Goal: Task Accomplishment & Management: Manage account settings

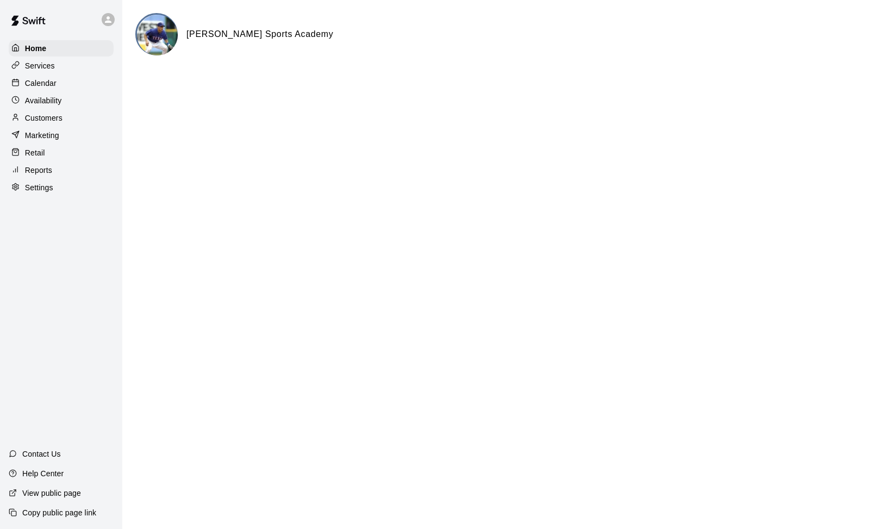
click at [42, 82] on p "Calendar" at bounding box center [41, 83] width 32 height 11
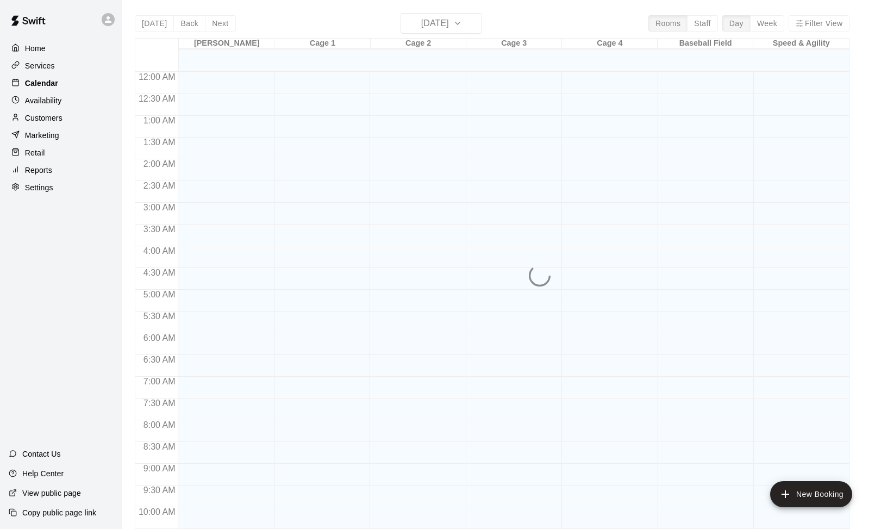
scroll to position [543, 0]
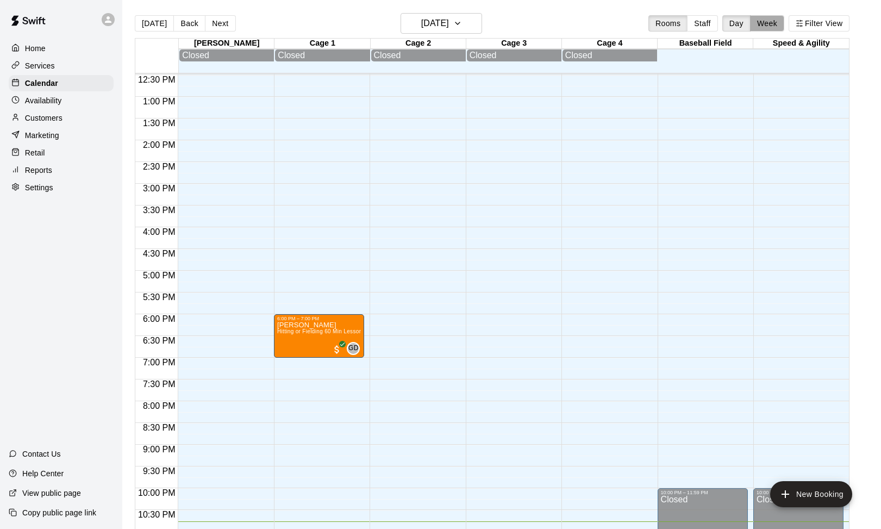
click at [772, 22] on button "Week" at bounding box center [767, 23] width 34 height 16
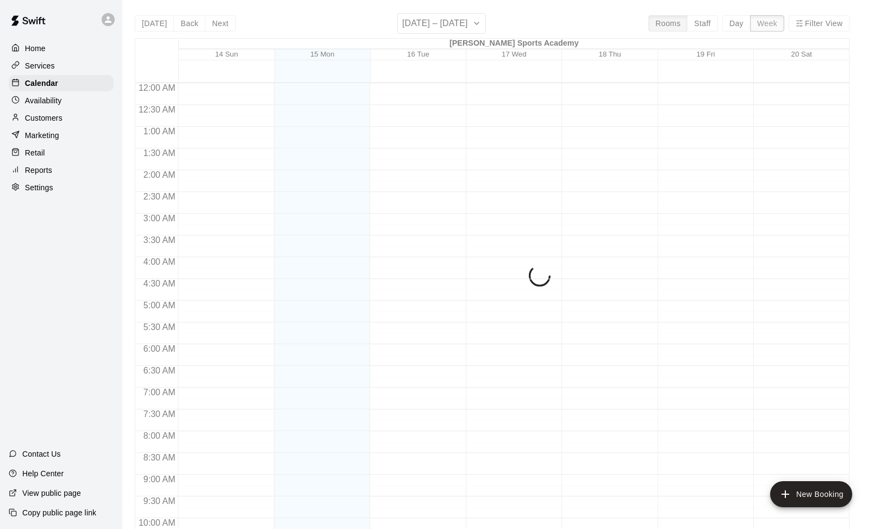
scroll to position [586, 0]
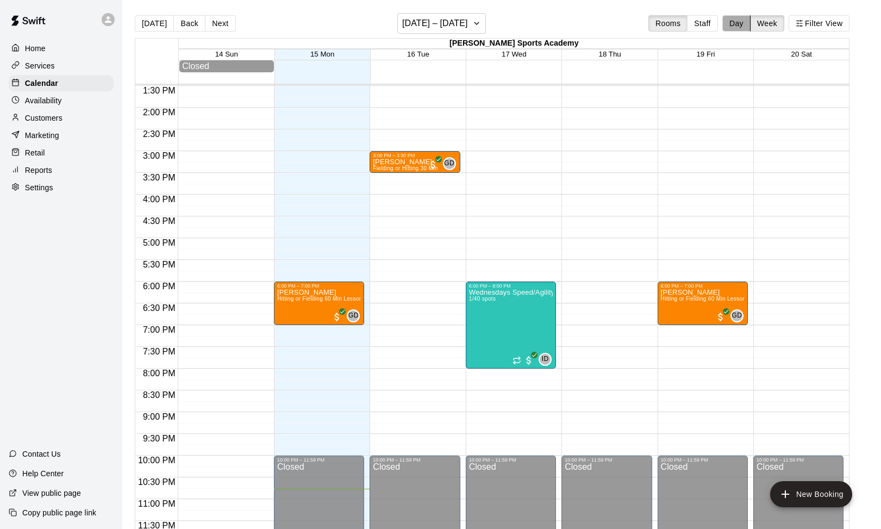
click at [739, 23] on button "Day" at bounding box center [737, 23] width 28 height 16
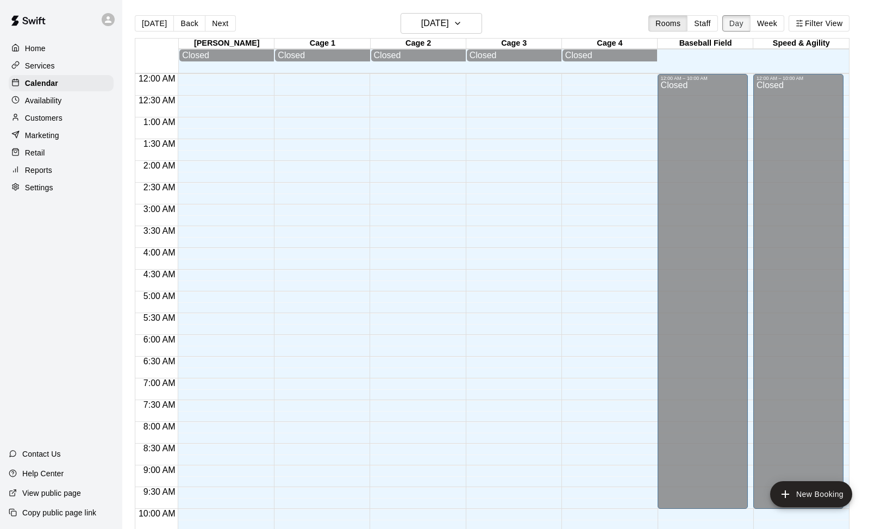
scroll to position [577, 0]
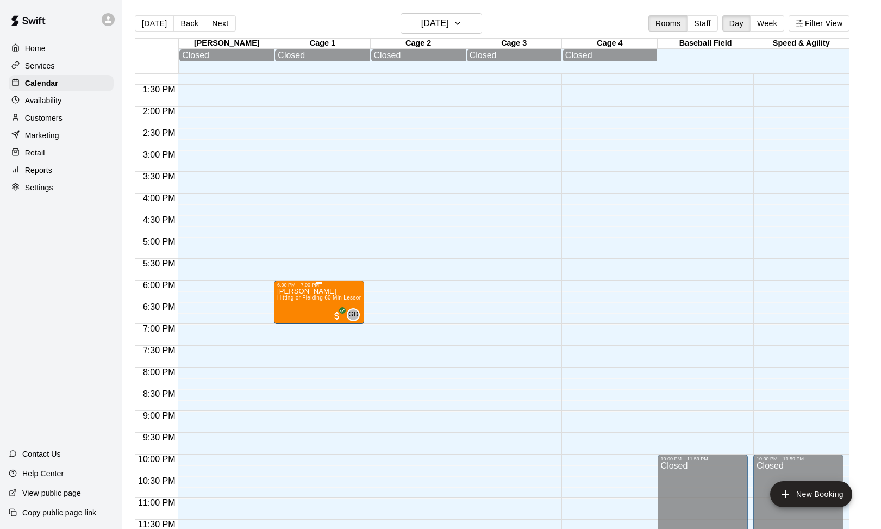
click at [310, 297] on span "Hitting or Fielding 60 Min Lesson / [PERSON_NAME] Sports Academy" at bounding box center [367, 298] width 181 height 6
click at [293, 334] on img "edit" at bounding box center [289, 332] width 13 height 13
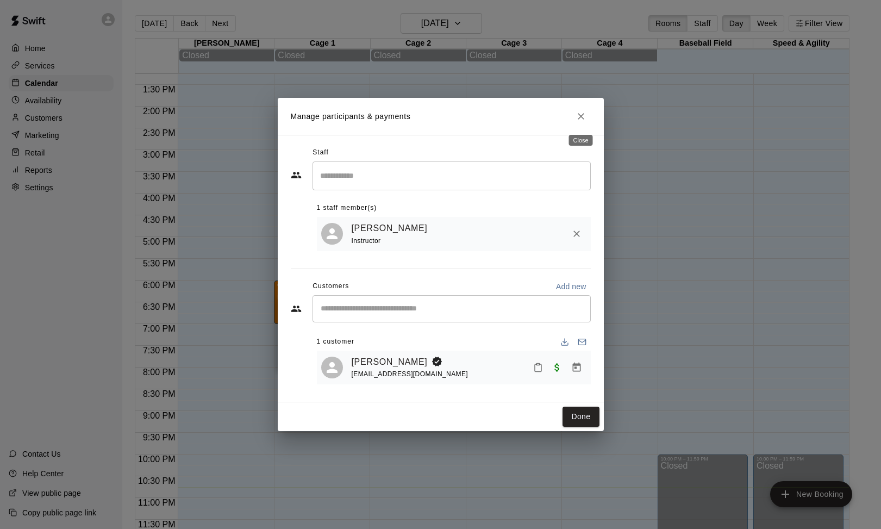
click at [580, 119] on icon "Close" at bounding box center [581, 116] width 7 height 7
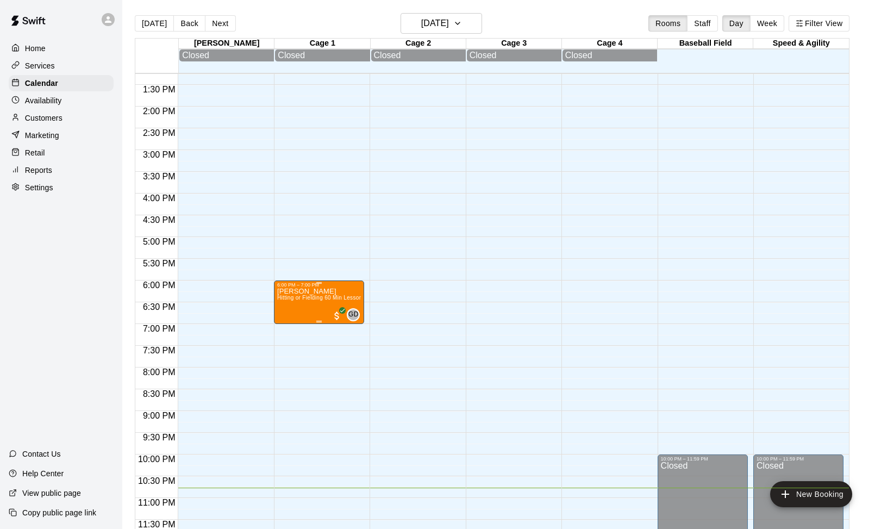
click at [278, 283] on div at bounding box center [319, 283] width 84 height 2
click at [290, 293] on icon "edit" at bounding box center [289, 293] width 10 height 10
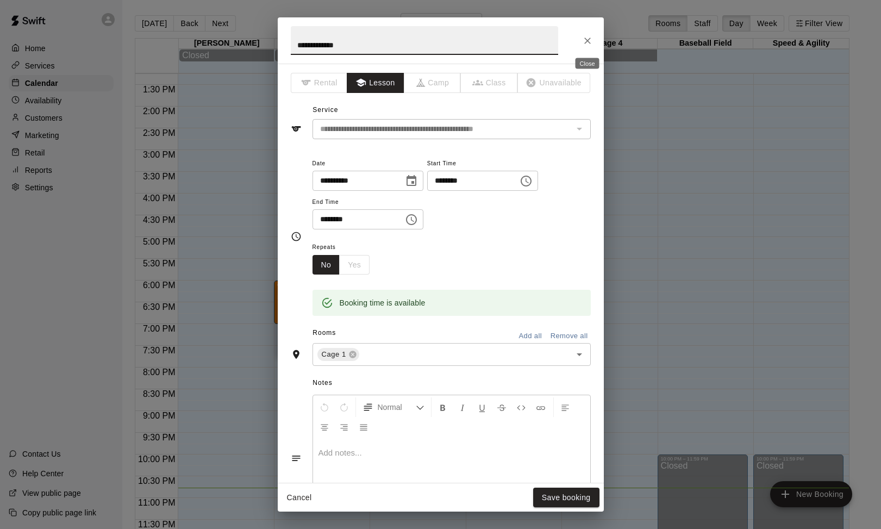
click at [587, 41] on icon "Close" at bounding box center [587, 41] width 7 height 7
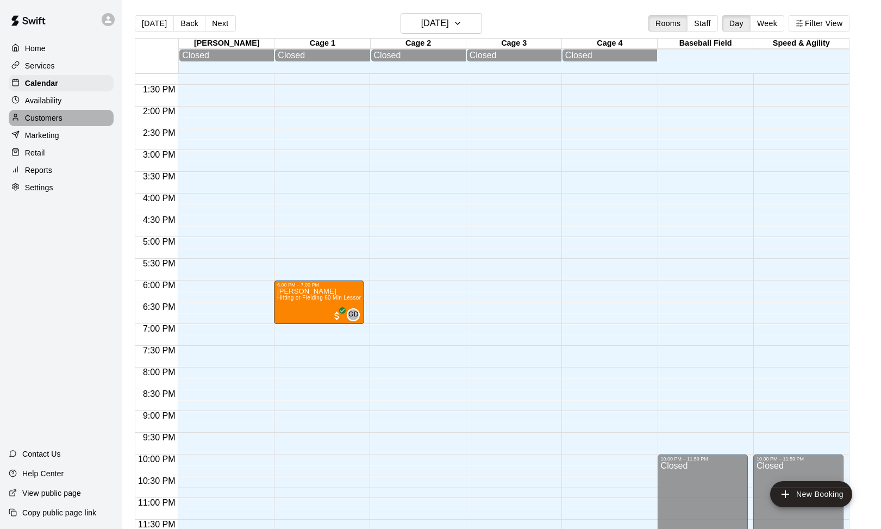
click at [33, 115] on p "Customers" at bounding box center [44, 118] width 38 height 11
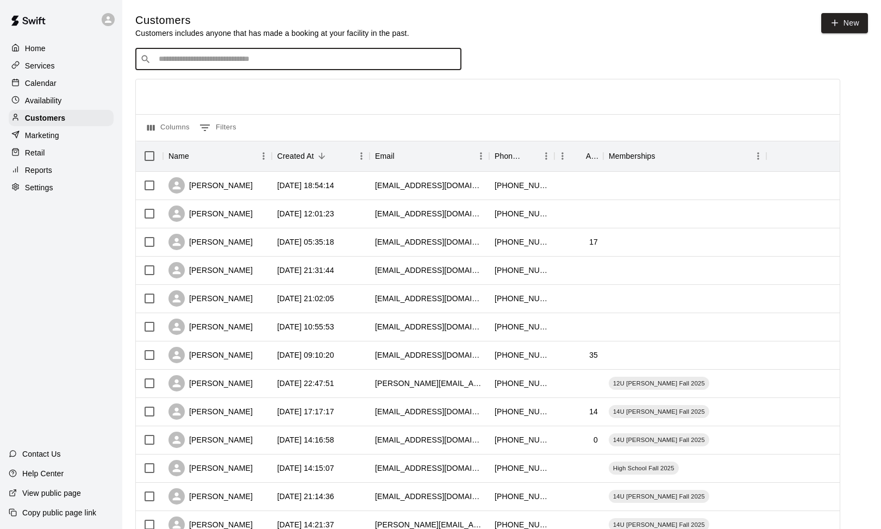
click at [250, 59] on input "Search customers by name or email" at bounding box center [305, 59] width 301 height 11
type input "**********"
click at [181, 83] on p "[PERSON_NAME]" at bounding box center [199, 81] width 66 height 11
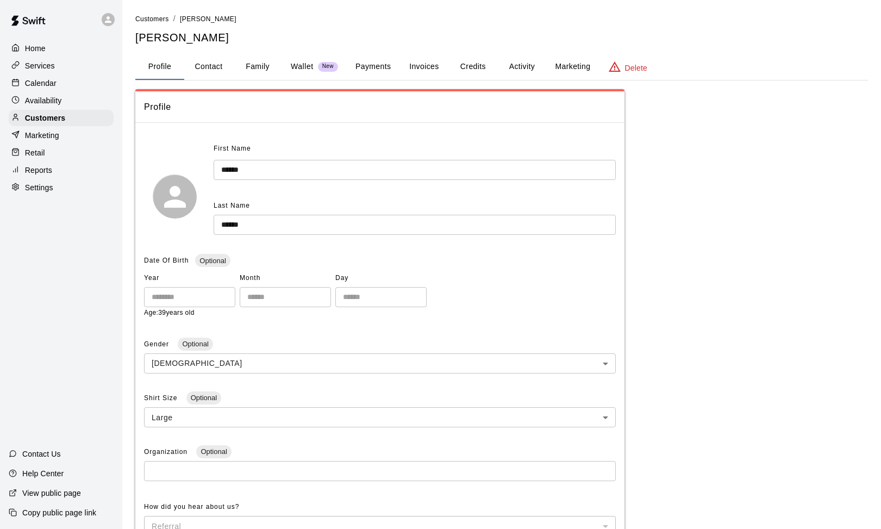
click at [370, 62] on button "Payments" at bounding box center [373, 67] width 53 height 26
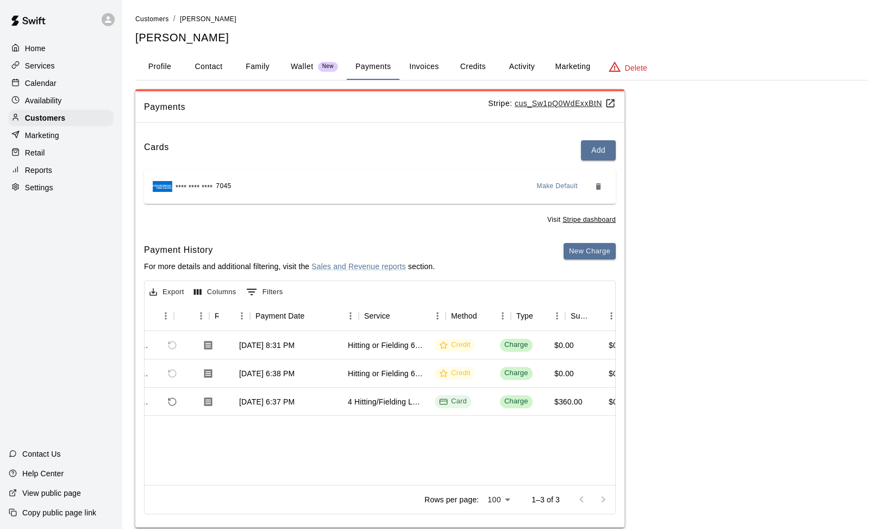
scroll to position [0, 57]
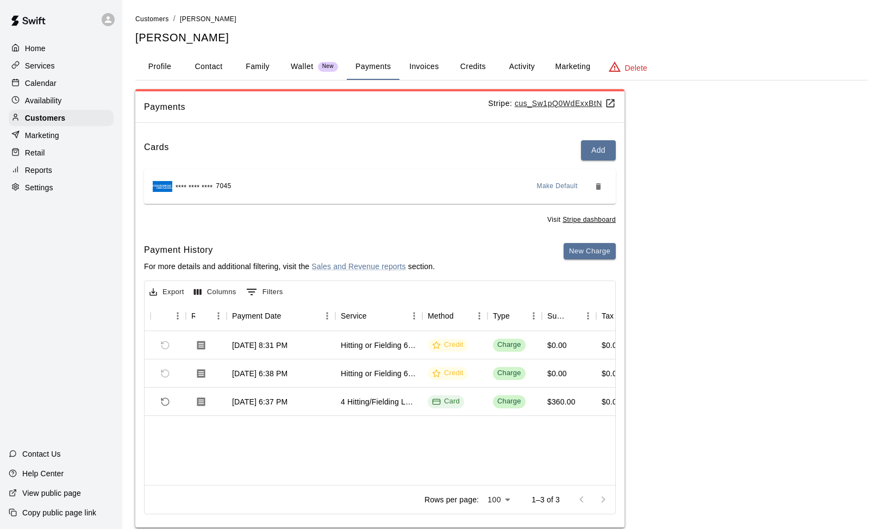
click at [753, 92] on div "Payments Stripe: cus_Sw1pQ0WdExxBtN Cards Add **** **** **** 7045 Make Default …" at bounding box center [501, 308] width 733 height 439
